Goal: Information Seeking & Learning: Find specific fact

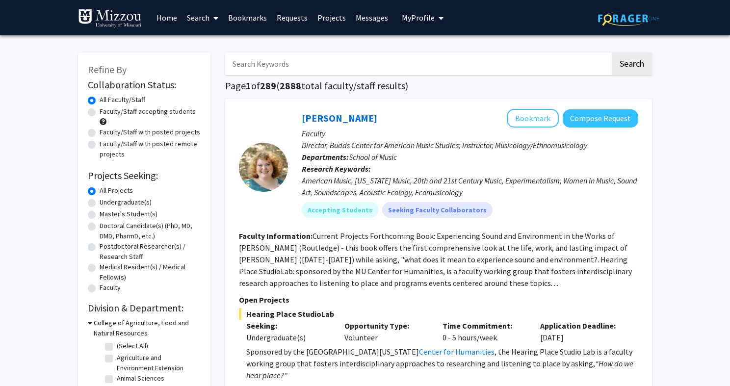
click at [364, 68] on input "Search Keywords" at bounding box center [417, 63] width 385 height 23
type input "g"
click at [611, 52] on button "Search" at bounding box center [631, 63] width 40 height 23
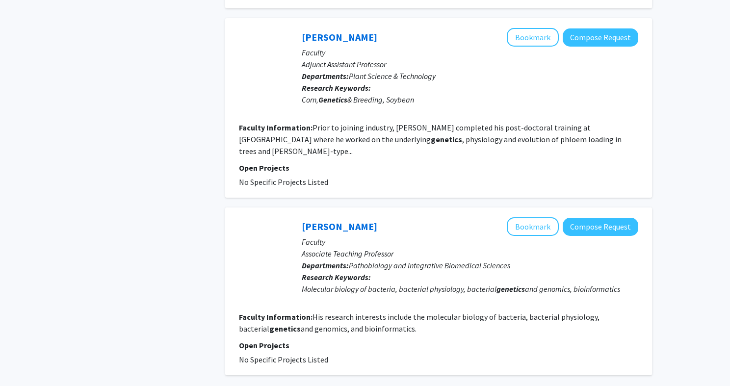
scroll to position [1622, 0]
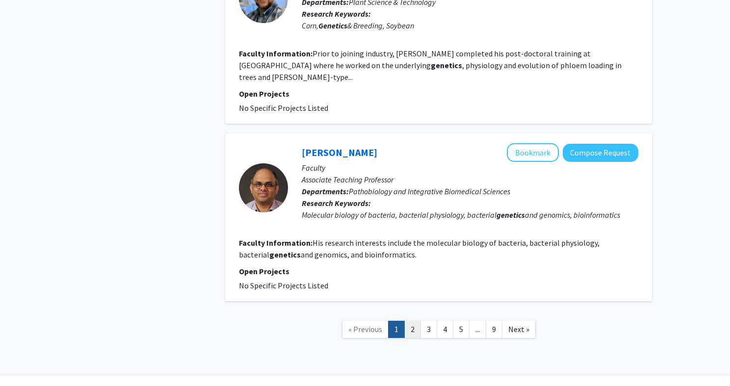
click at [416, 321] on link "2" at bounding box center [412, 329] width 17 height 17
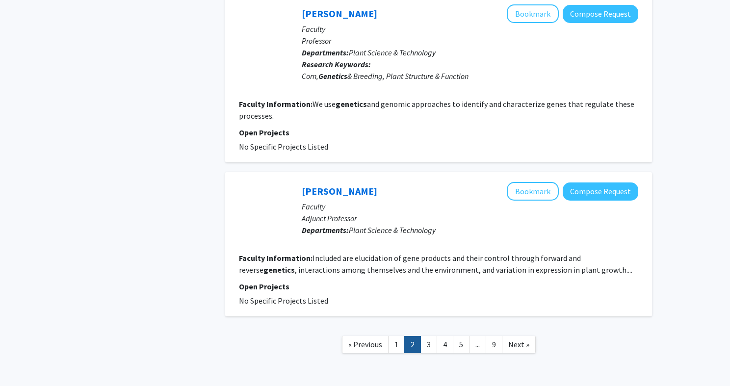
scroll to position [1572, 0]
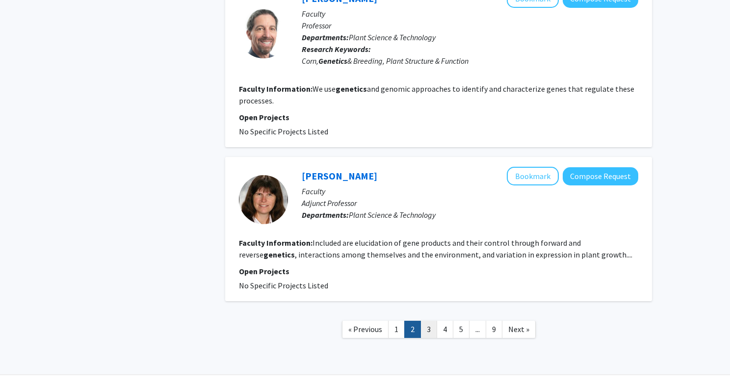
click at [429, 321] on link "3" at bounding box center [428, 329] width 17 height 17
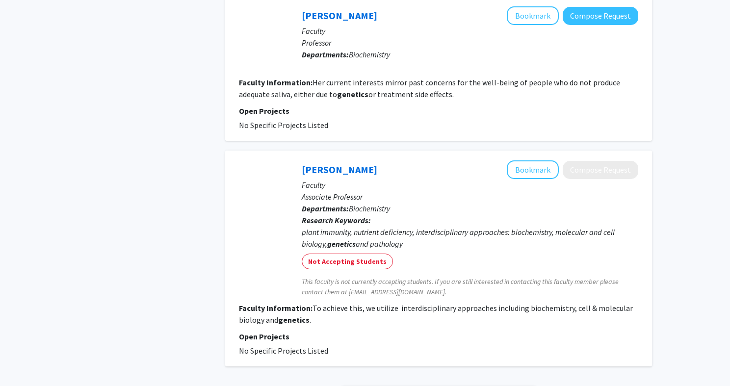
scroll to position [1509, 0]
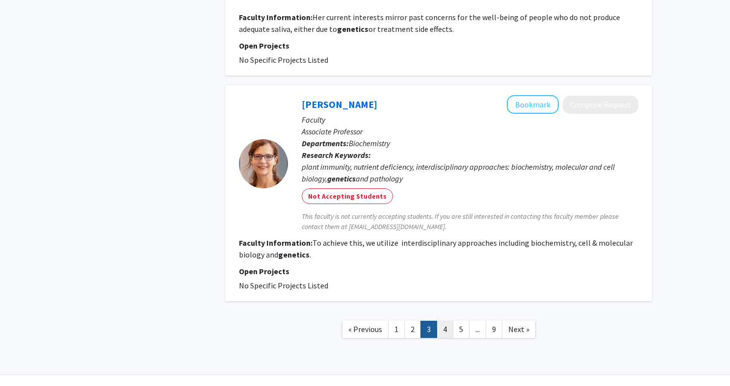
click at [449, 321] on link "4" at bounding box center [444, 329] width 17 height 17
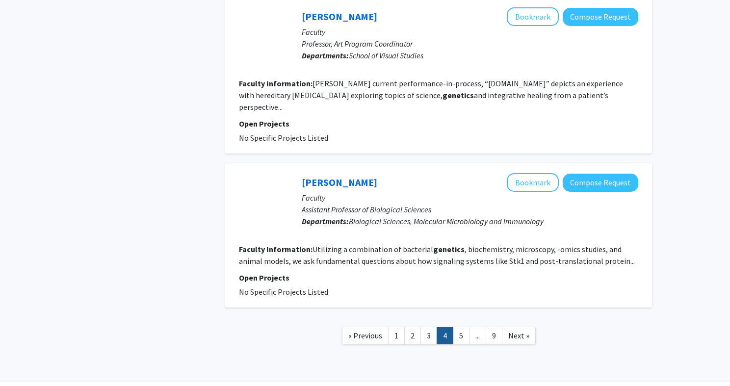
scroll to position [1570, 0]
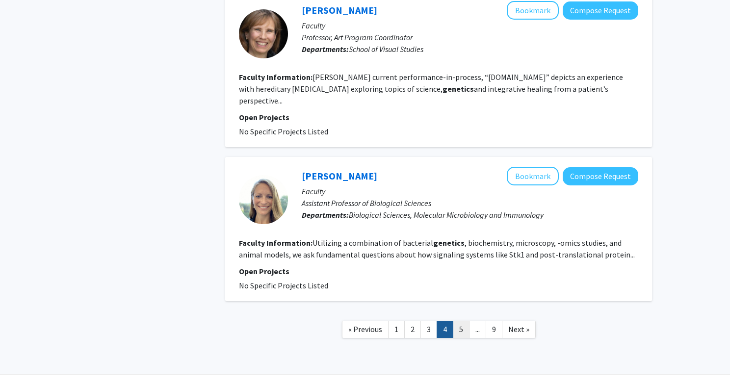
click at [462, 321] on link "5" at bounding box center [461, 329] width 17 height 17
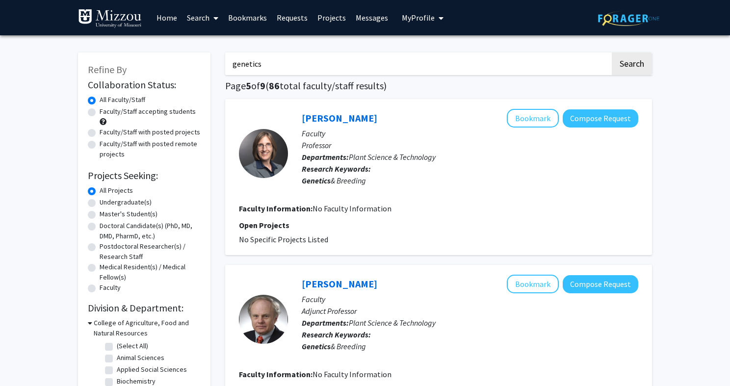
drag, startPoint x: 279, startPoint y: 64, endPoint x: 179, endPoint y: 60, distance: 99.6
type input "eugenics"
click at [611, 52] on button "Search" at bounding box center [631, 63] width 40 height 23
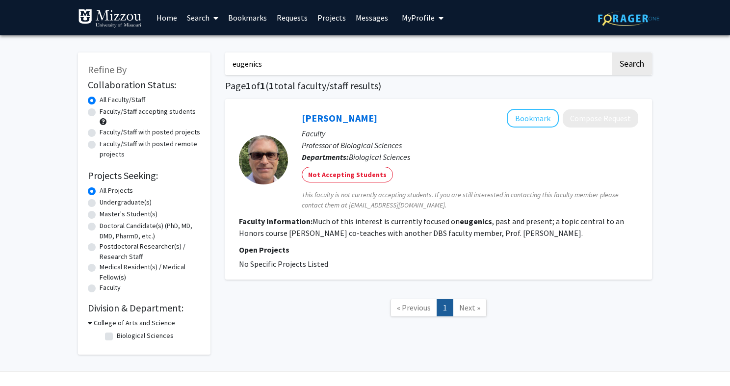
drag, startPoint x: 275, startPoint y: 66, endPoint x: 197, endPoint y: 64, distance: 78.5
click at [197, 64] on div "Refine By Collaboration Status: Collaboration Status All Faculty/Staff Collabor…" at bounding box center [365, 199] width 588 height 312
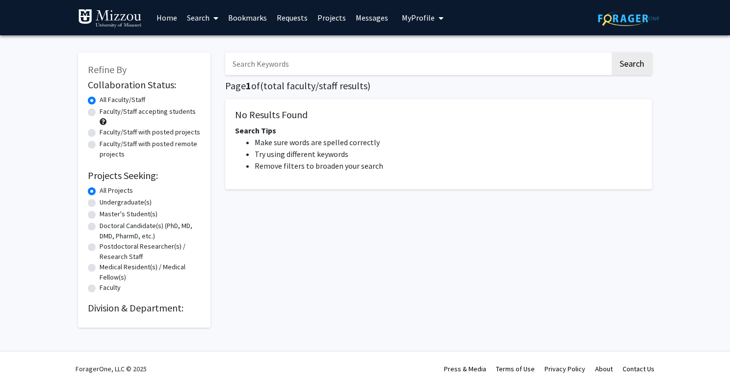
click at [361, 65] on input "Search Keywords" at bounding box center [417, 63] width 385 height 23
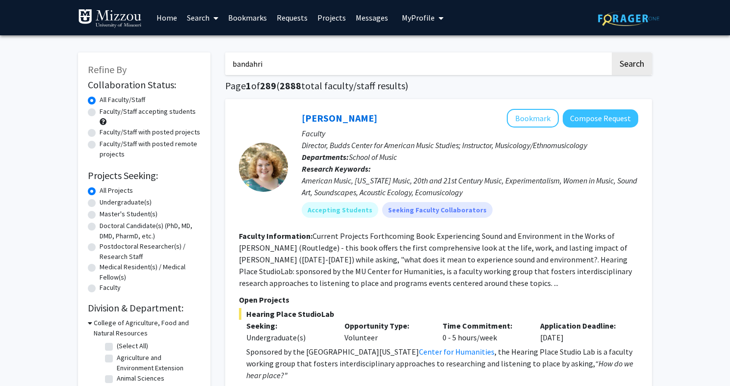
click at [611, 52] on button "Search" at bounding box center [631, 63] width 40 height 23
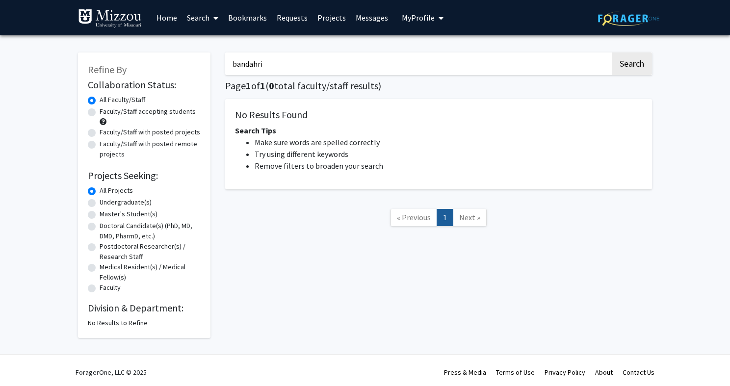
drag, startPoint x: 285, startPoint y: 64, endPoint x: 218, endPoint y: 64, distance: 67.2
click at [218, 64] on div "bandahri Search Page 1 of 1 ( 0 total faculty/staff results) No Results Found S…" at bounding box center [438, 190] width 441 height 295
type input "bhandari"
click at [611, 52] on button "Search" at bounding box center [631, 63] width 40 height 23
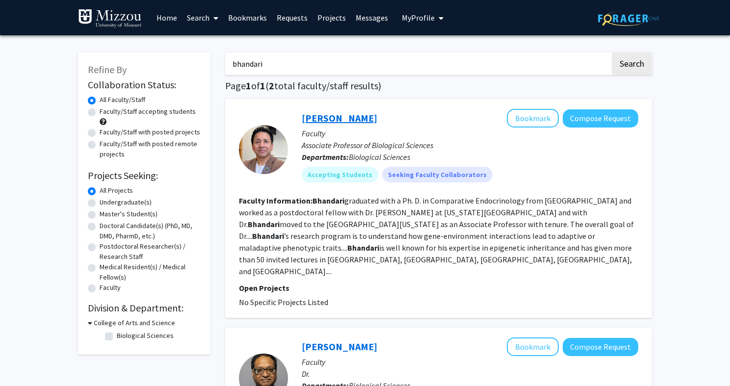
click at [329, 119] on link "[PERSON_NAME]" at bounding box center [340, 118] width 76 height 12
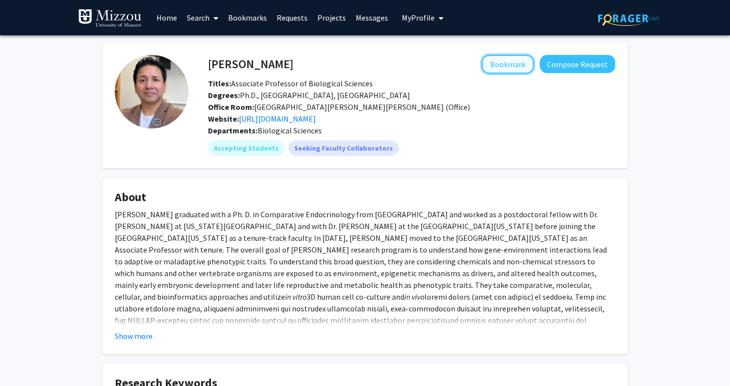
click at [514, 57] on button "Bookmark" at bounding box center [508, 64] width 52 height 19
click at [241, 15] on link "Bookmarks" at bounding box center [247, 17] width 49 height 34
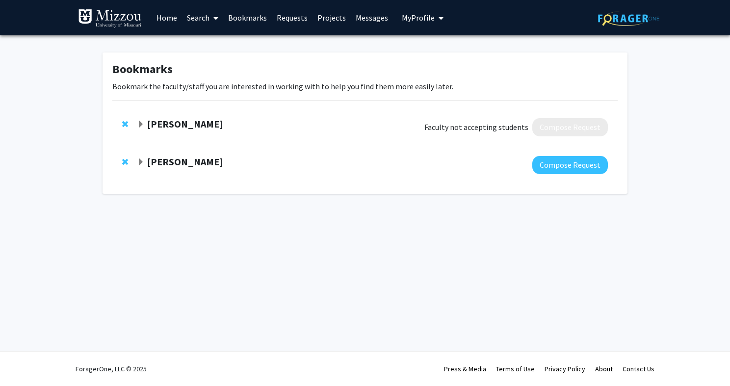
click at [125, 119] on div at bounding box center [127, 124] width 10 height 12
click at [125, 124] on span "Remove Elizabeth Bryda from bookmarks" at bounding box center [125, 124] width 6 height 8
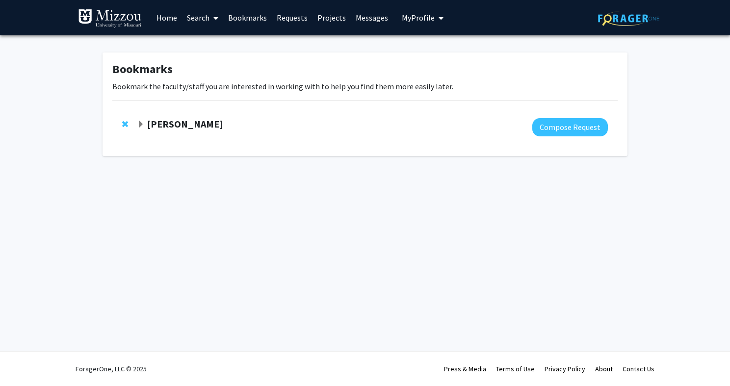
click at [163, 11] on link "Home" at bounding box center [167, 17] width 30 height 34
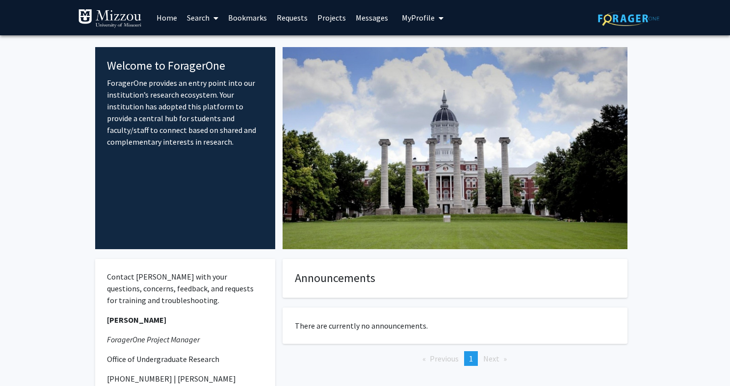
click at [203, 17] on link "Search" at bounding box center [202, 17] width 41 height 34
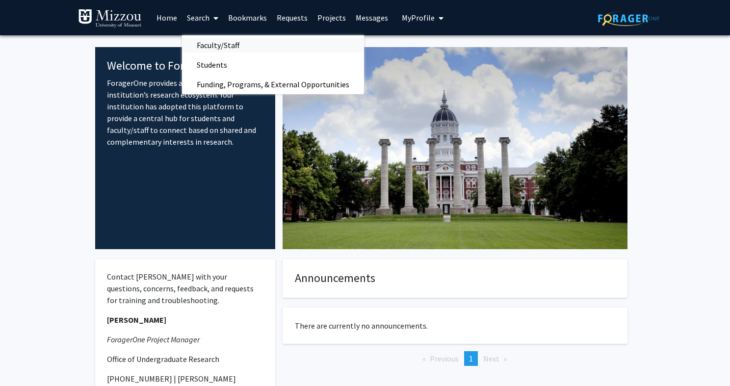
click at [219, 42] on span "Faculty/Staff" at bounding box center [218, 45] width 72 height 20
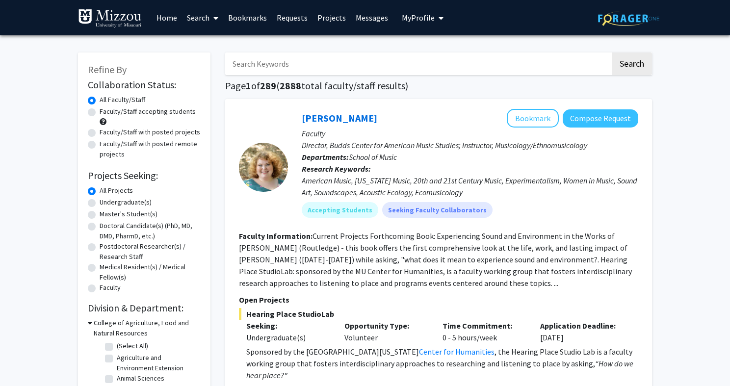
click at [254, 63] on input "Search Keywords" at bounding box center [417, 63] width 385 height 23
click at [245, 17] on link "Bookmarks" at bounding box center [247, 17] width 49 height 34
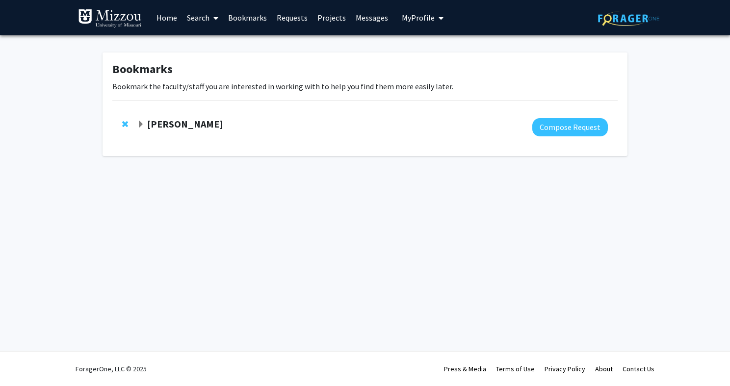
click at [177, 121] on strong "[PERSON_NAME]" at bounding box center [185, 124] width 76 height 12
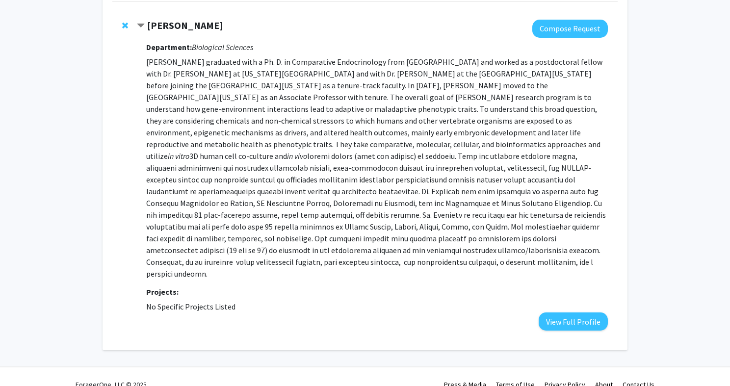
scroll to position [102, 0]
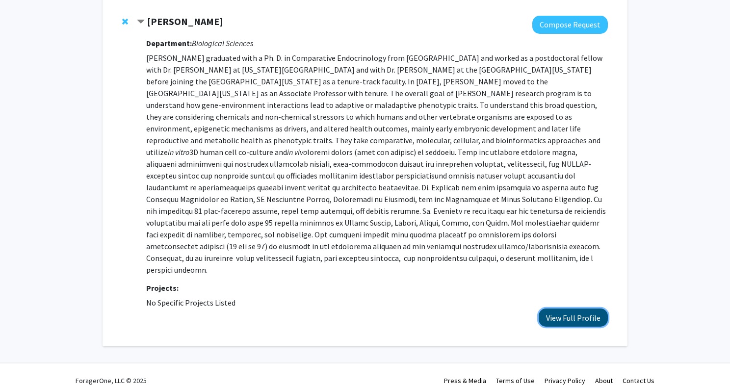
click at [560, 308] on button "View Full Profile" at bounding box center [572, 317] width 69 height 18
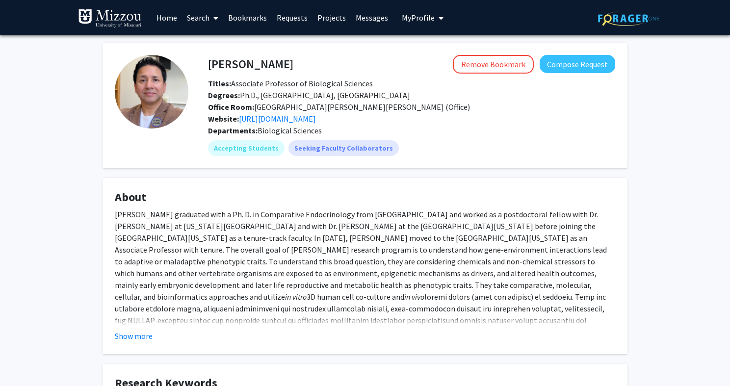
click at [200, 14] on link "Search" at bounding box center [202, 17] width 41 height 34
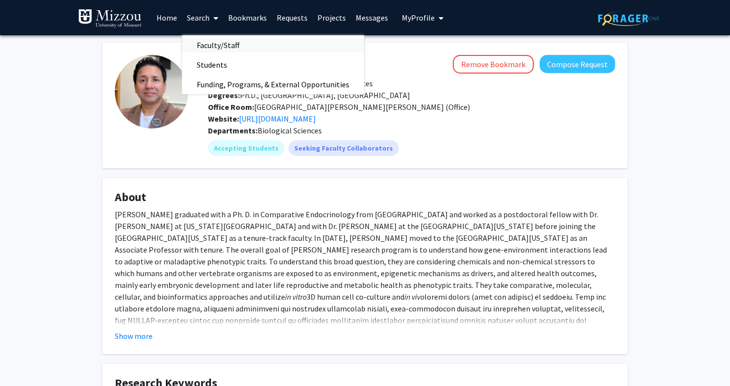
click at [231, 48] on span "Faculty/Staff" at bounding box center [218, 45] width 72 height 20
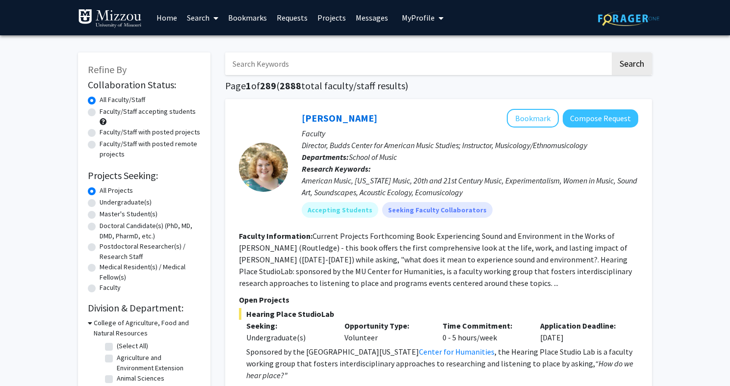
click at [283, 62] on input "Search Keywords" at bounding box center [417, 63] width 385 height 23
type input "bhandari"
click at [611, 52] on button "Search" at bounding box center [631, 63] width 40 height 23
